Goal: Information Seeking & Learning: Learn about a topic

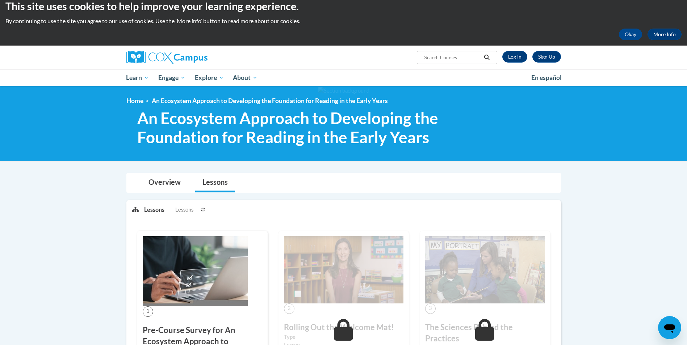
scroll to position [8, 0]
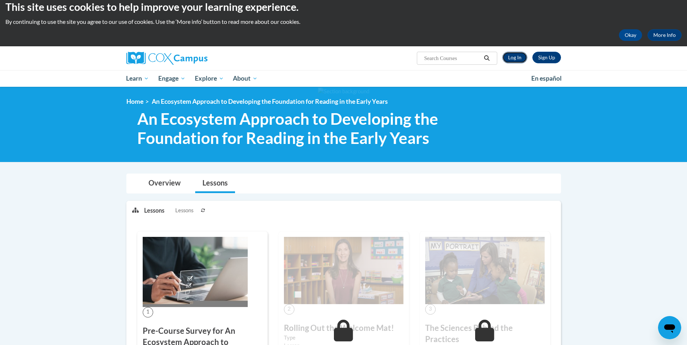
click at [518, 58] on link "Log In" at bounding box center [514, 58] width 25 height 12
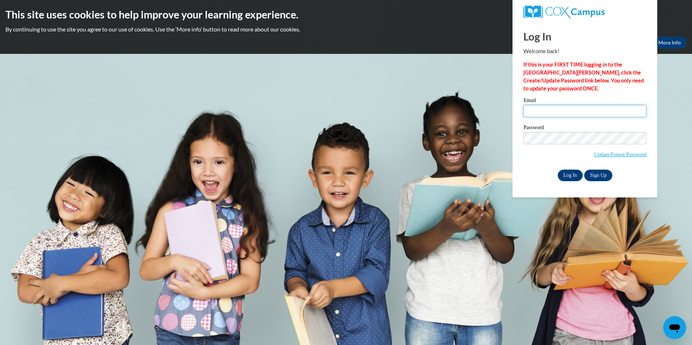
type input "theresaworona@tcbdd.org"
click at [574, 175] on input "Log In" at bounding box center [570, 176] width 25 height 12
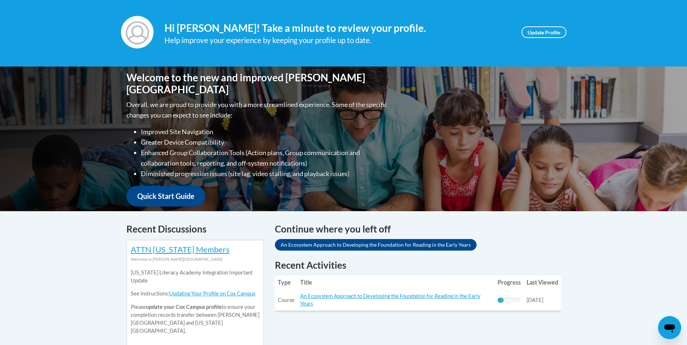
scroll to position [181, 0]
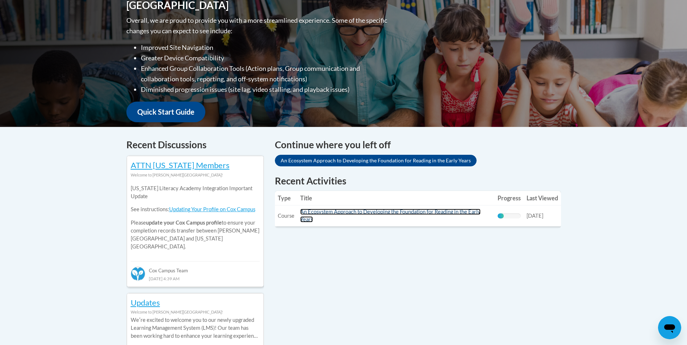
click at [421, 214] on link "An Ecosystem Approach to Developing the Foundation for Reading in the Early Yea…" at bounding box center [390, 216] width 180 height 14
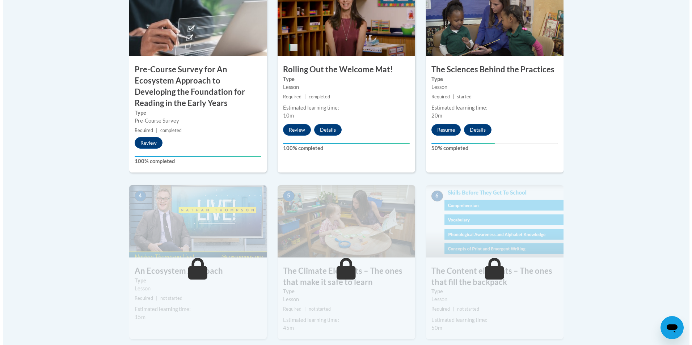
scroll to position [290, 0]
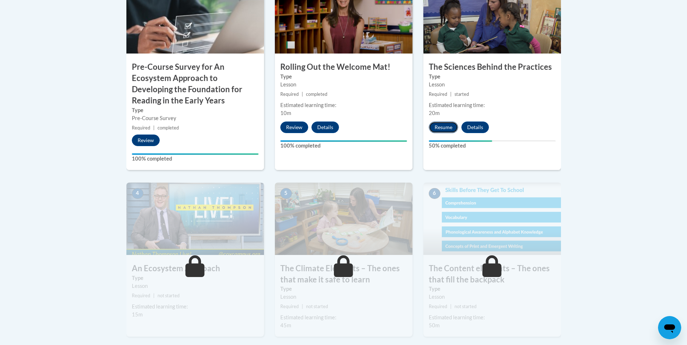
click at [441, 128] on button "Resume" at bounding box center [443, 128] width 29 height 12
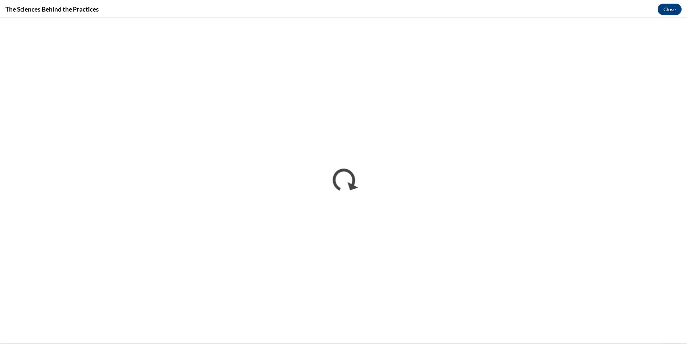
scroll to position [0, 0]
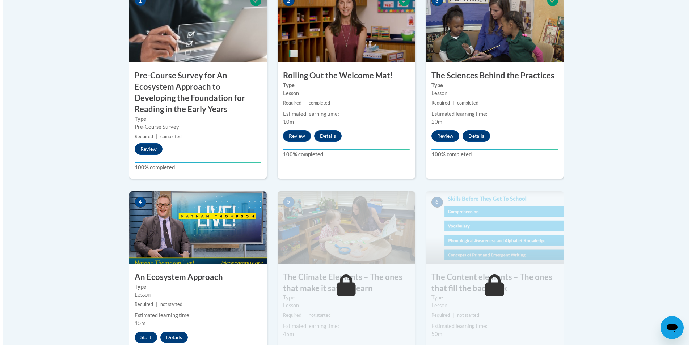
scroll to position [398, 0]
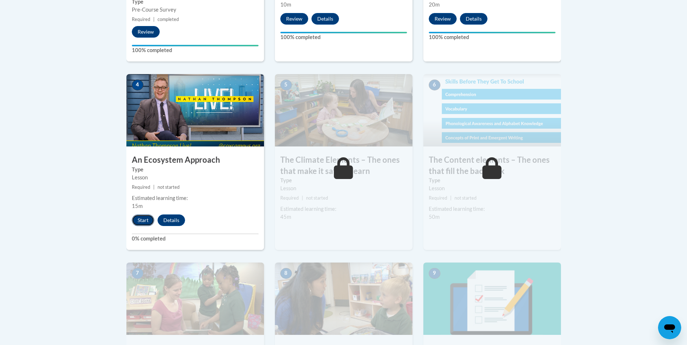
click at [142, 220] on button "Start" at bounding box center [143, 221] width 22 height 12
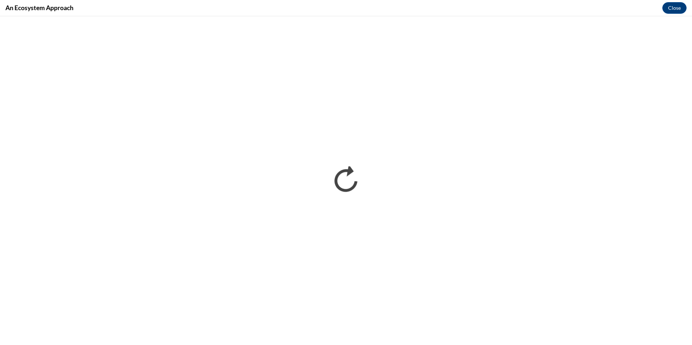
scroll to position [0, 0]
